Goal: Browse casually

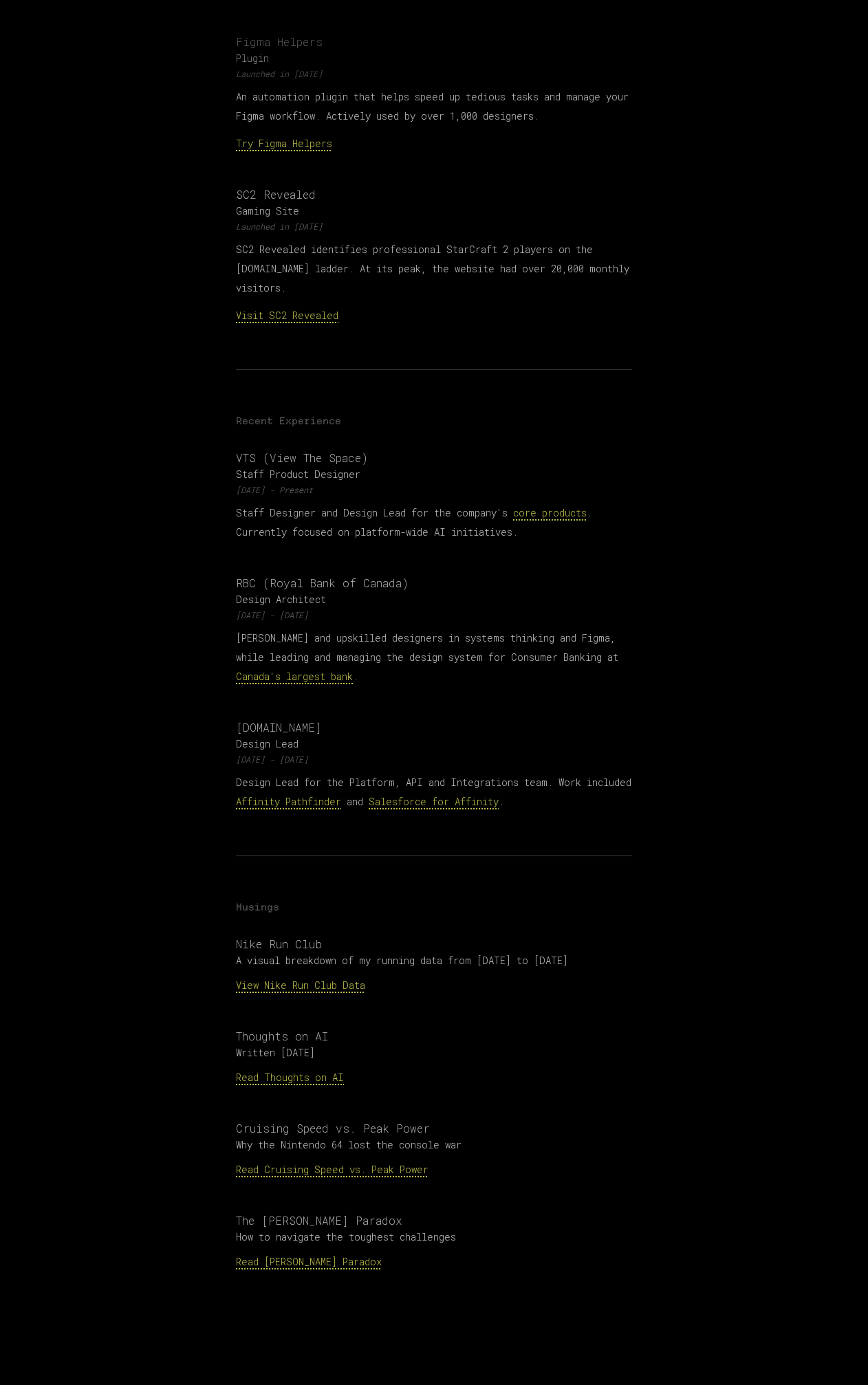
scroll to position [722, 0]
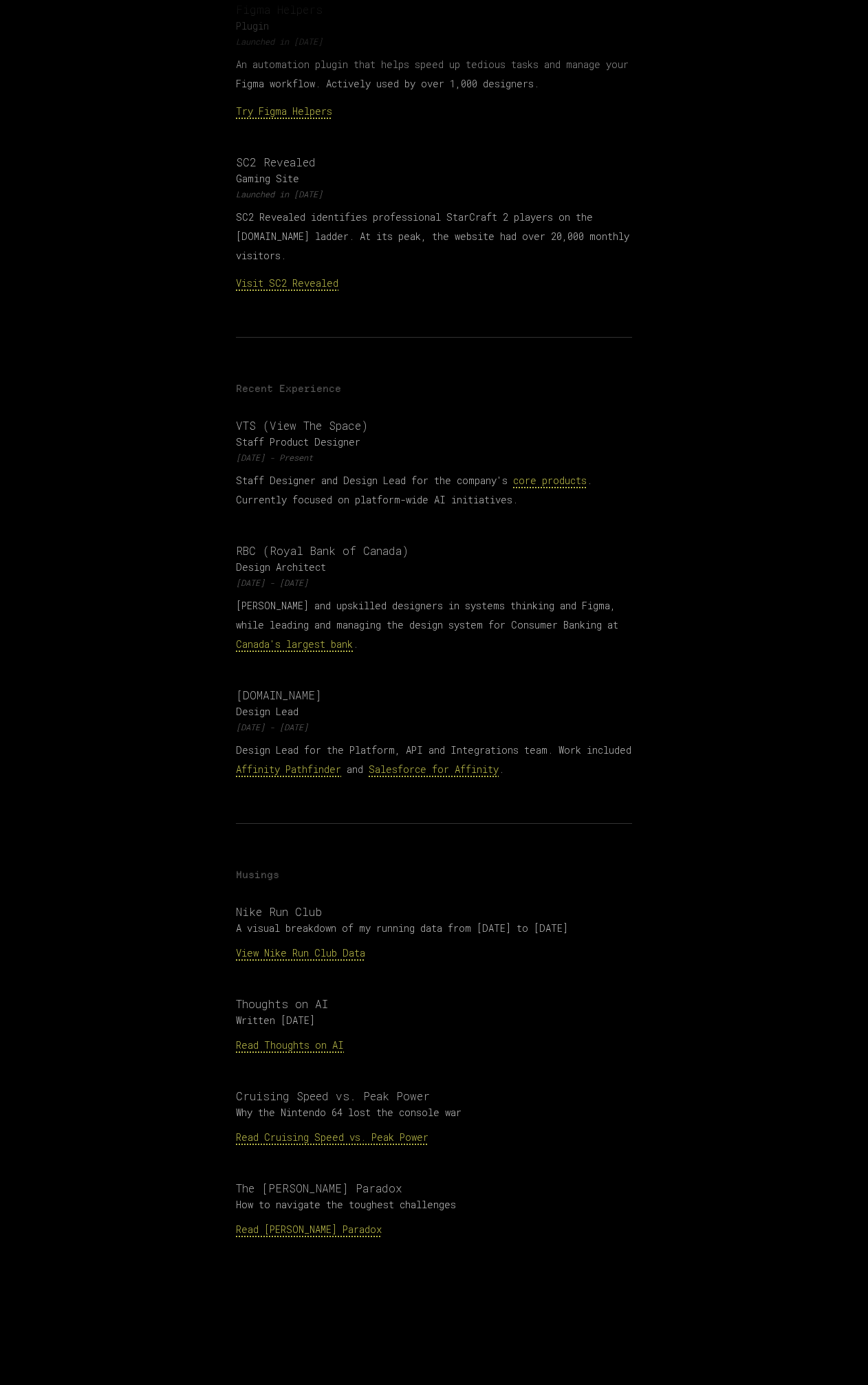
click at [292, 922] on p "A visual breakdown of my running data from [DATE] to [DATE]" at bounding box center [433, 929] width 396 height 14
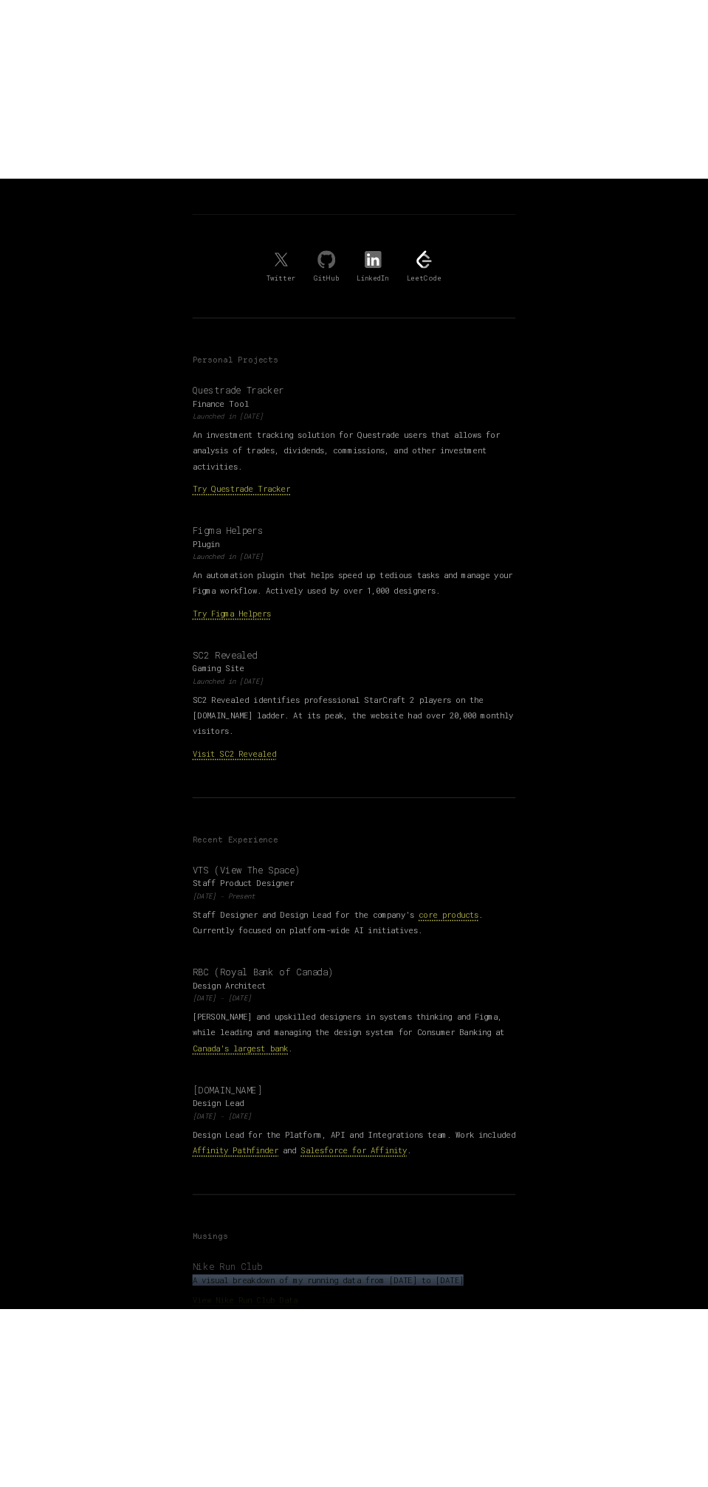
scroll to position [291, 0]
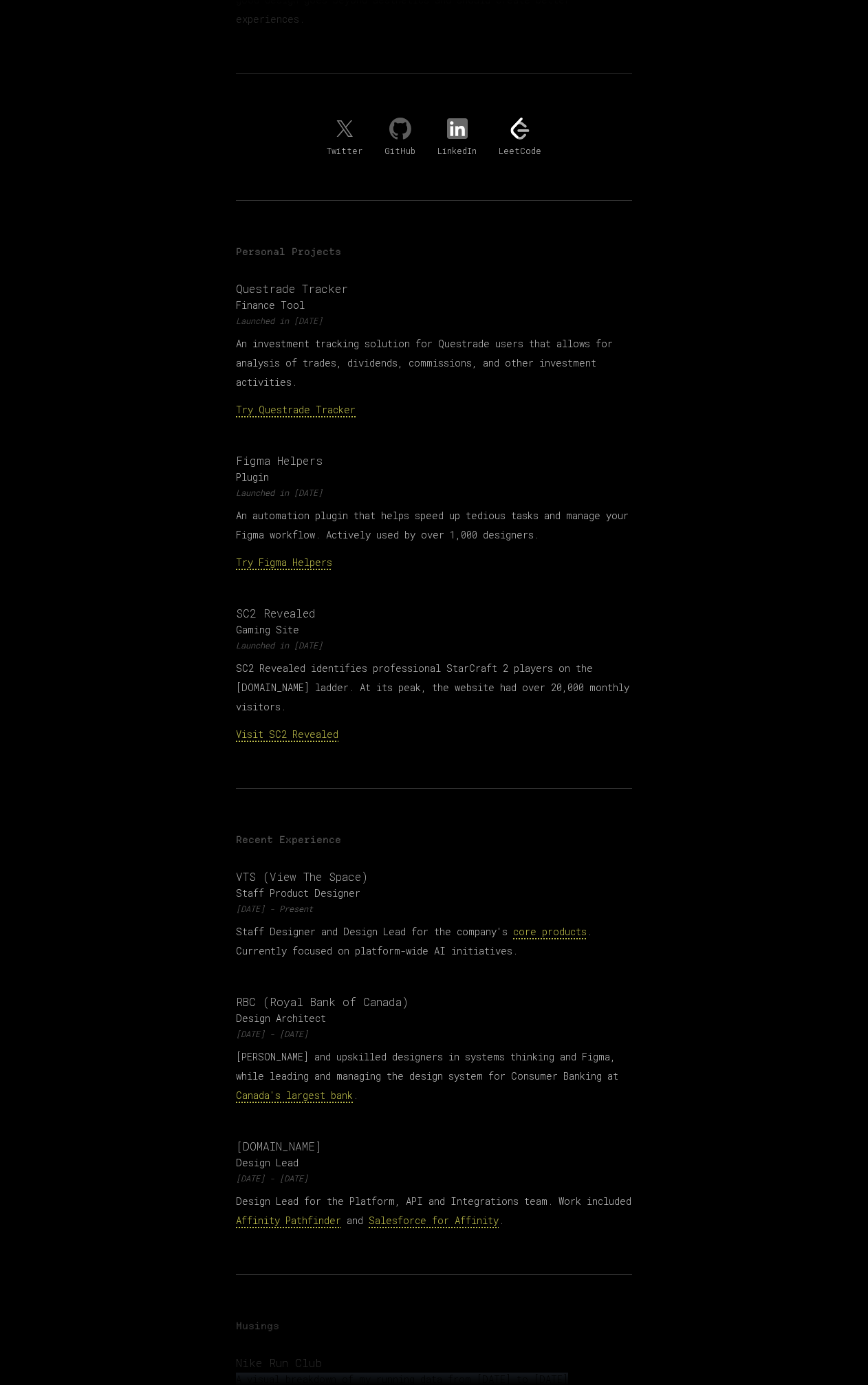
click at [319, 506] on p "An automation plugin that helps speed up tedious tasks and manage your Figma wo…" at bounding box center [433, 524] width 396 height 38
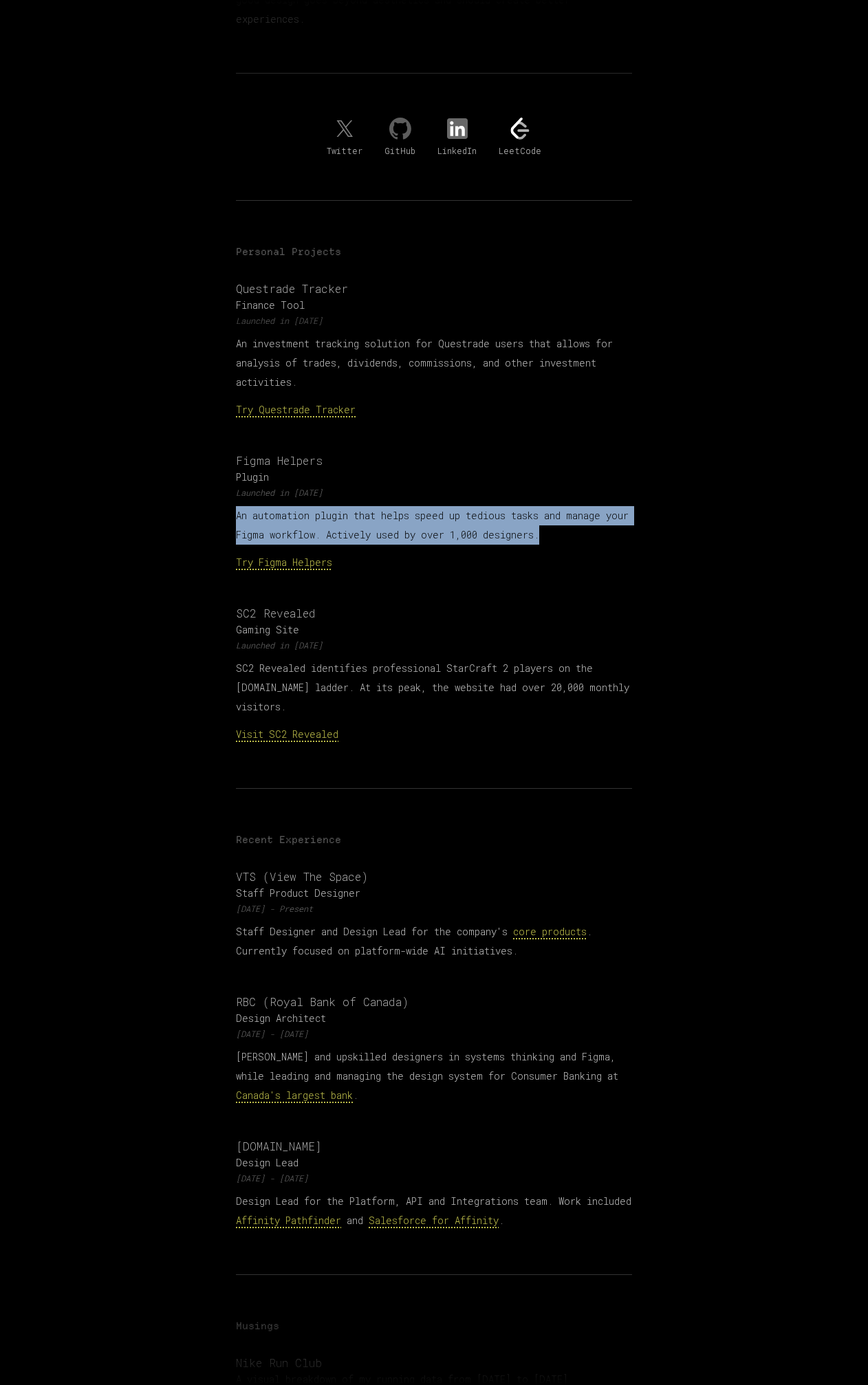
click at [319, 506] on p "An automation plugin that helps speed up tedious tasks and manage your Figma wo…" at bounding box center [433, 524] width 396 height 38
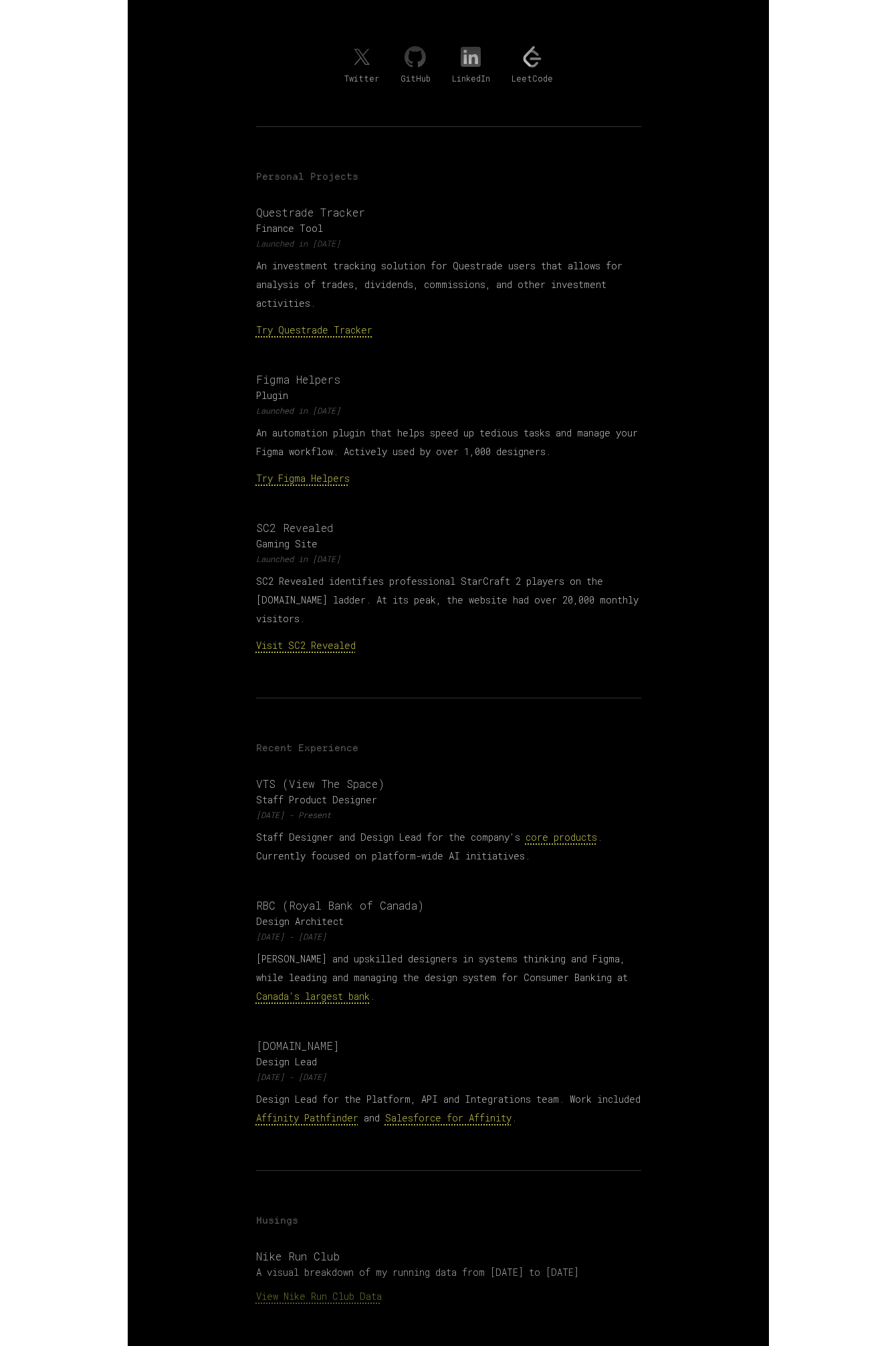
scroll to position [333, 0]
